Goal: Transaction & Acquisition: Register for event/course

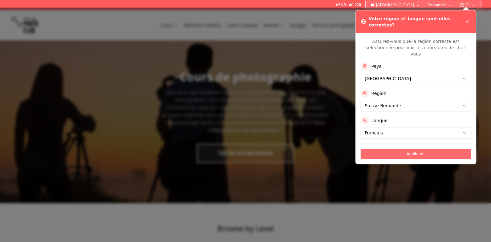
click at [417, 149] on button "Appliquer" at bounding box center [416, 154] width 110 height 10
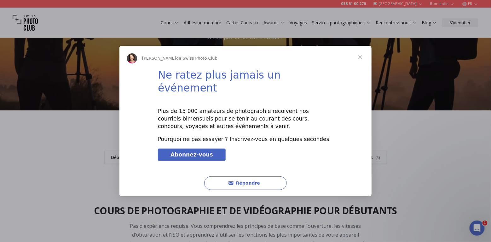
scroll to position [94, 0]
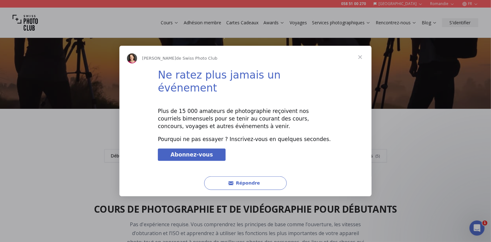
click at [360, 64] on span "Fermer" at bounding box center [360, 57] width 23 height 23
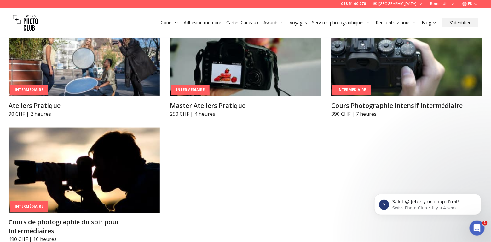
scroll to position [1135, 0]
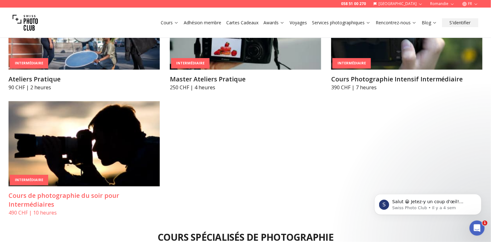
click at [84, 134] on img at bounding box center [84, 143] width 151 height 85
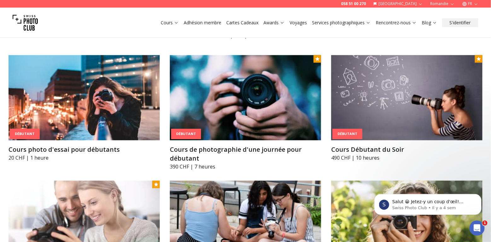
scroll to position [315, 0]
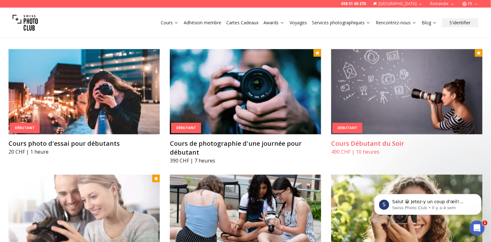
click at [376, 102] on img at bounding box center [406, 91] width 151 height 85
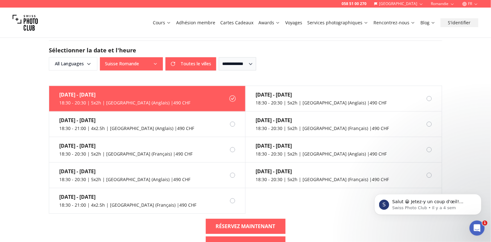
scroll to position [473, 0]
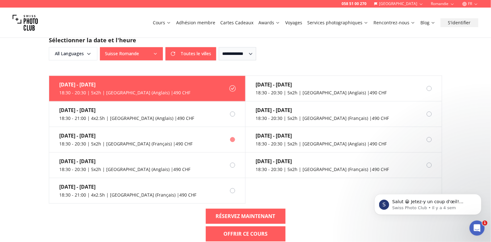
click at [231, 137] on div at bounding box center [232, 139] width 5 height 5
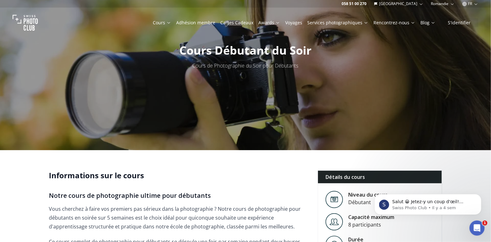
scroll to position [0, 0]
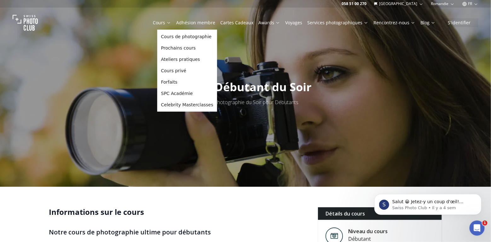
click at [166, 22] on link "Cours" at bounding box center [162, 23] width 18 height 6
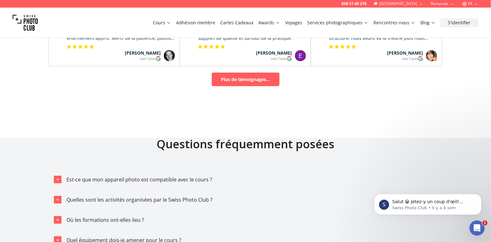
scroll to position [3530, 0]
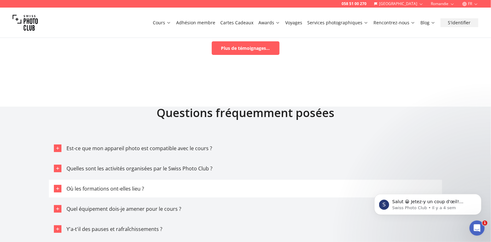
click at [100, 185] on span "Où les formations ont-elles lieu ?" at bounding box center [106, 188] width 78 height 7
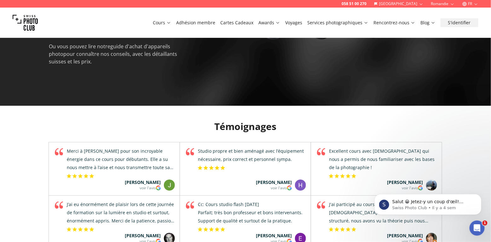
scroll to position [3310, 0]
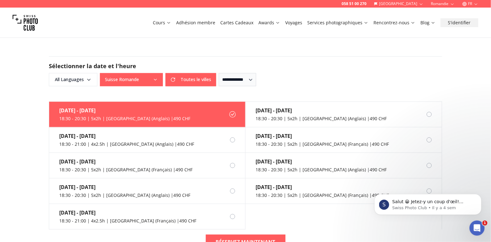
scroll to position [473, 0]
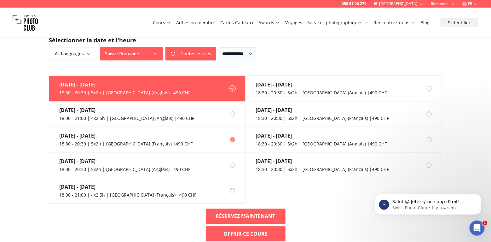
click at [231, 137] on div at bounding box center [232, 139] width 5 height 5
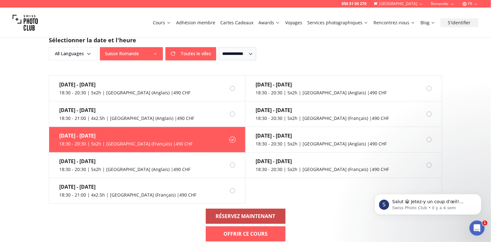
click at [227, 212] on b "RÉSERVEZ MAINTENANT" at bounding box center [246, 216] width 60 height 8
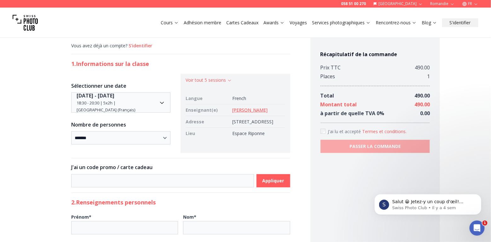
scroll to position [31, 0]
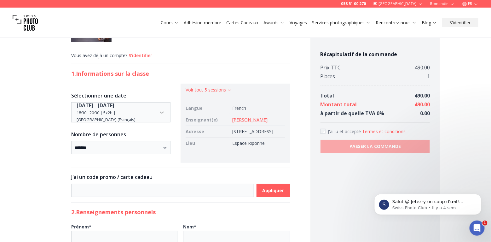
click at [232, 120] on link "[PERSON_NAME]" at bounding box center [249, 120] width 35 height 6
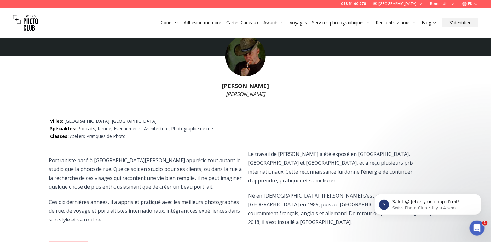
scroll to position [32, 0]
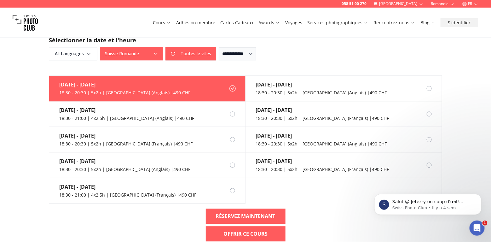
scroll to position [504, 0]
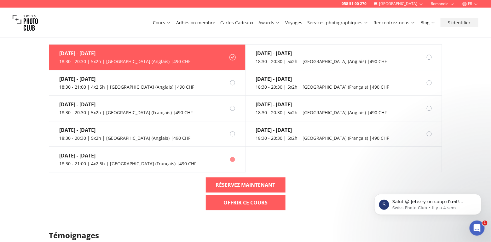
click at [232, 157] on div at bounding box center [232, 159] width 5 height 5
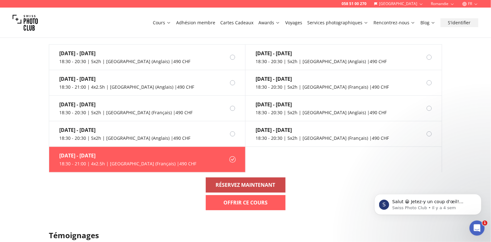
click at [232, 181] on b "RÉSERVEZ MAINTENANT" at bounding box center [246, 185] width 60 height 8
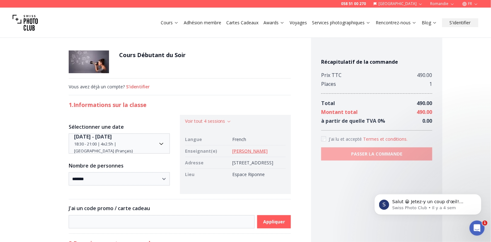
click at [232, 150] on link "[PERSON_NAME]" at bounding box center [249, 151] width 35 height 6
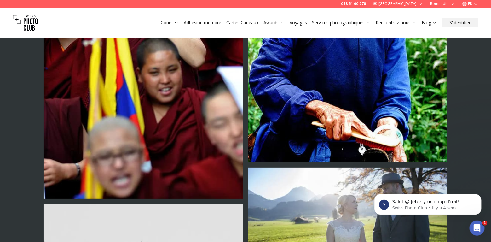
scroll to position [820, 0]
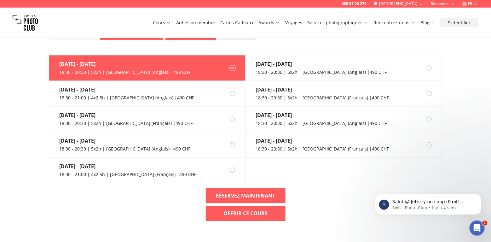
scroll to position [504, 0]
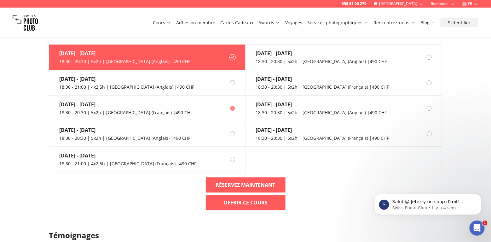
click at [232, 106] on div at bounding box center [232, 108] width 5 height 5
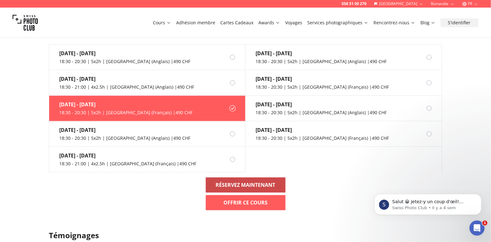
click at [229, 177] on link "RÉSERVEZ MAINTENANT" at bounding box center [246, 184] width 80 height 15
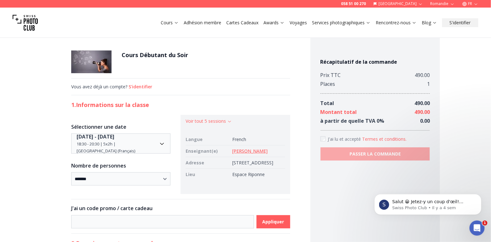
click at [232, 148] on link "[PERSON_NAME]" at bounding box center [249, 151] width 35 height 6
